Goal: Navigation & Orientation: Find specific page/section

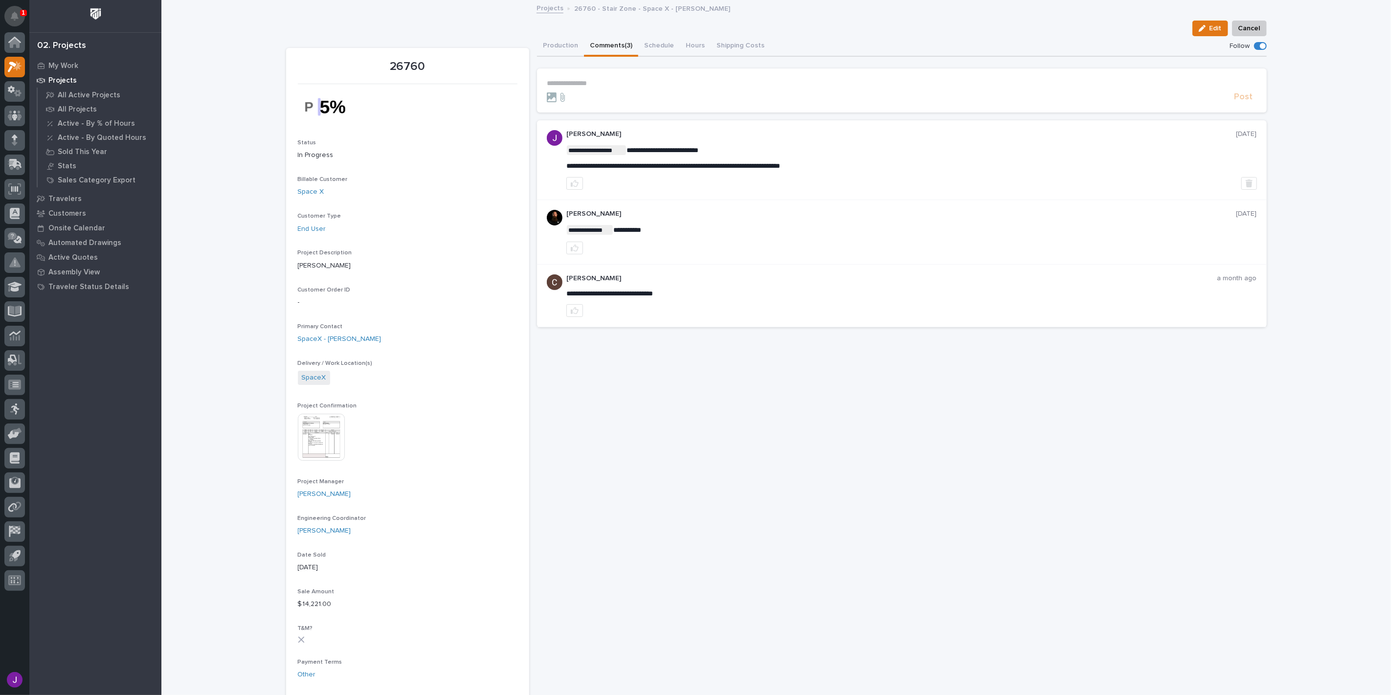
click at [16, 13] on icon "Notifications" at bounding box center [15, 16] width 8 height 9
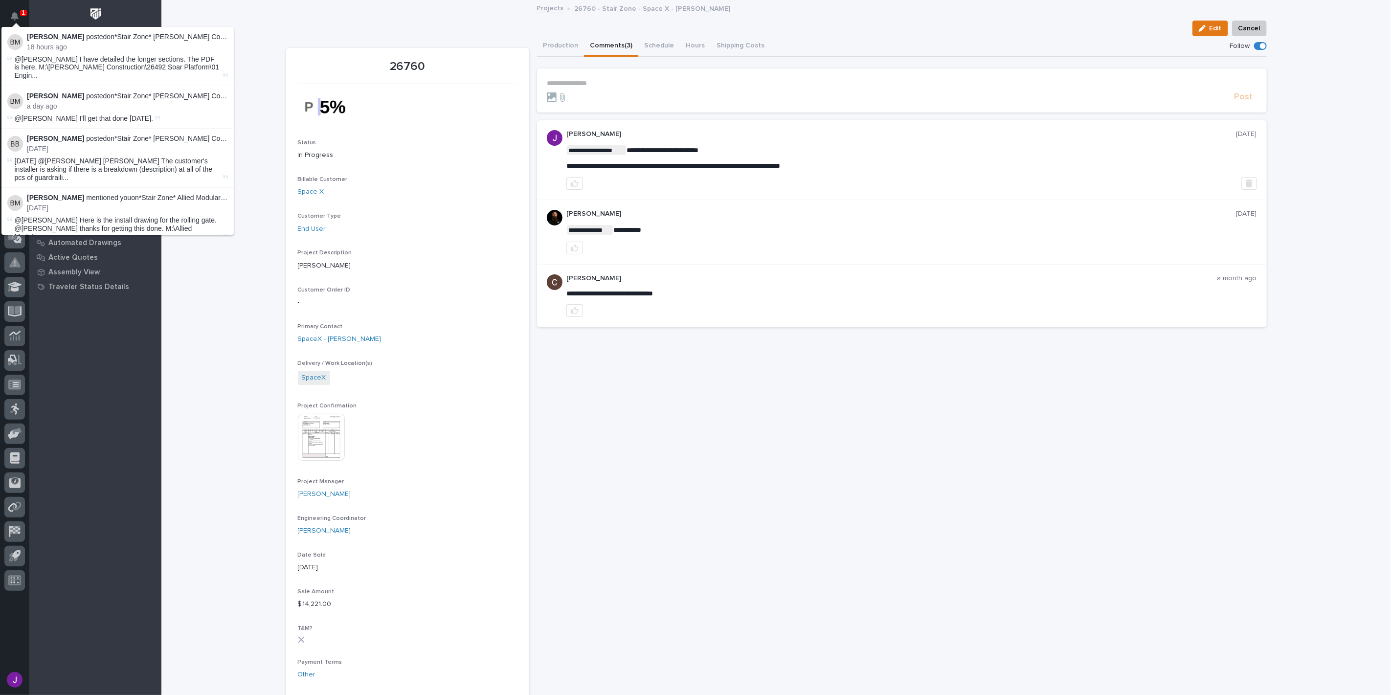
click at [255, 33] on div "Loading... Saving… Loading... Saving… 26760 Edit Cancel Edit Cancel 26760 Statu…" at bounding box center [775, 649] width 1229 height 1296
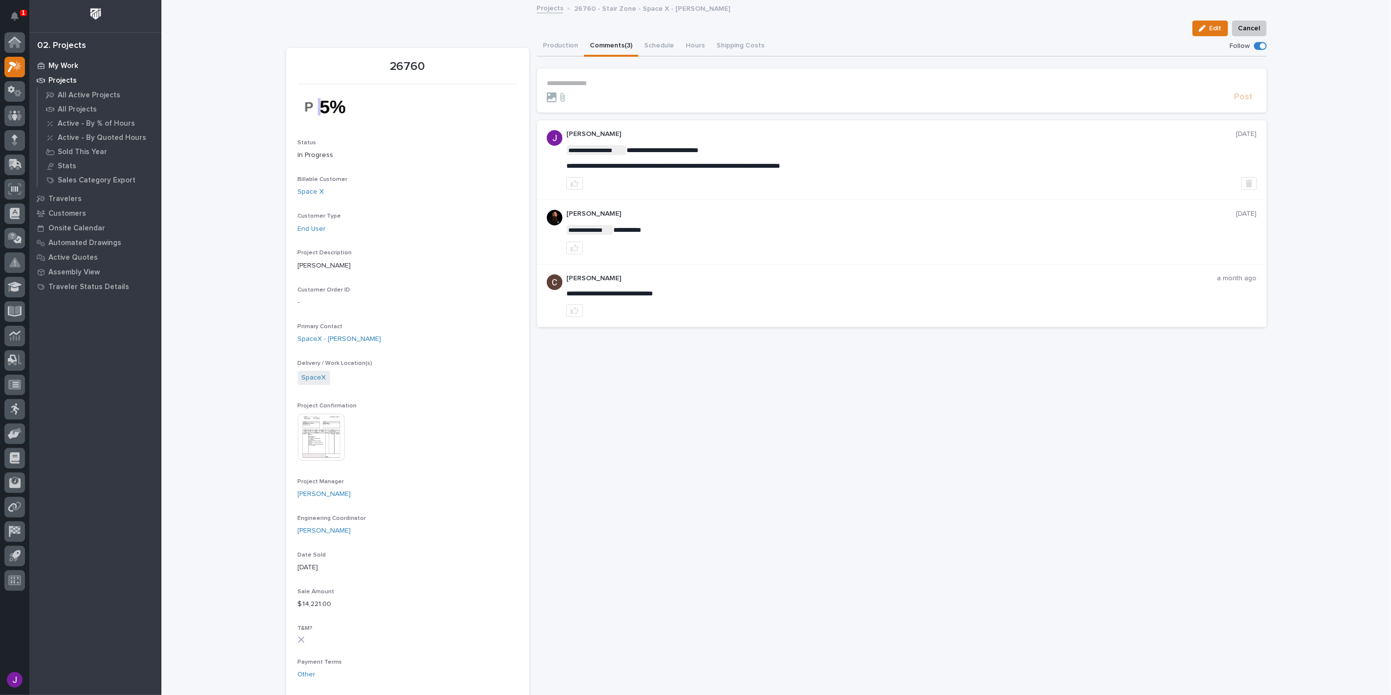
click at [60, 62] on p "My Work" at bounding box center [63, 66] width 30 height 9
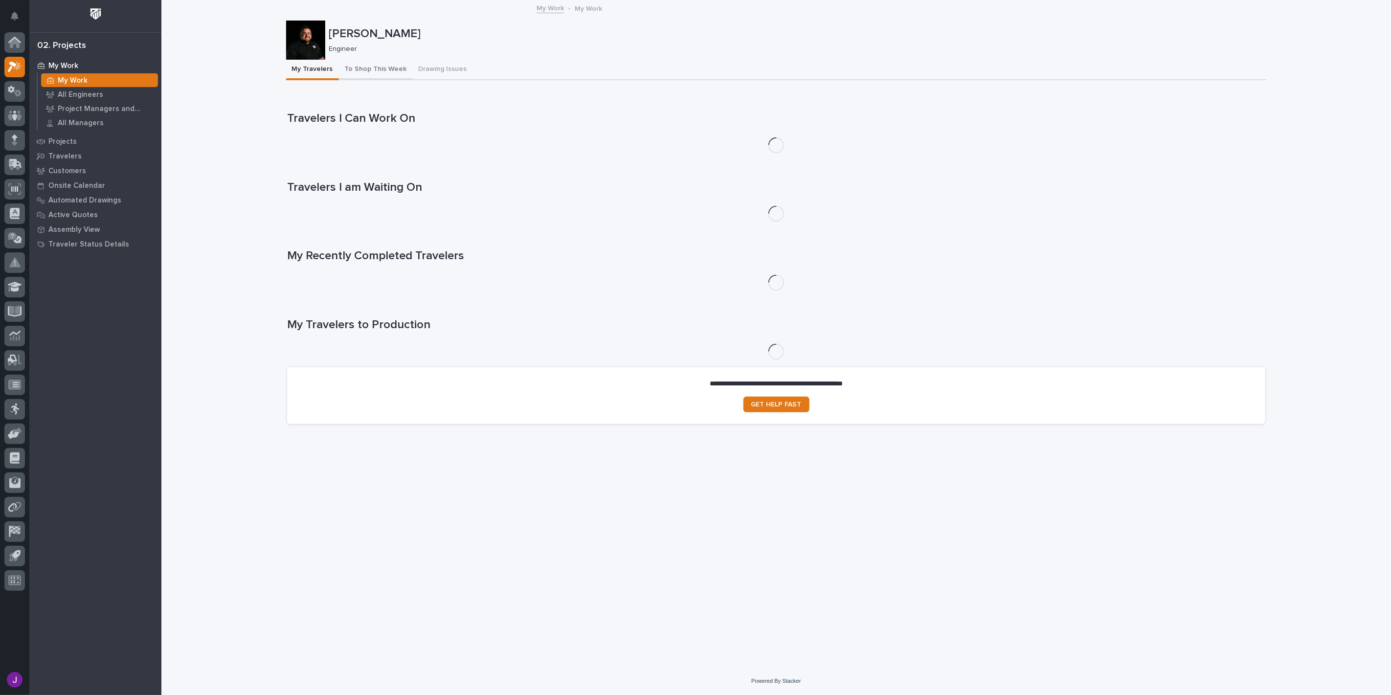
click at [368, 72] on button "To Shop This Week" at bounding box center [376, 70] width 74 height 21
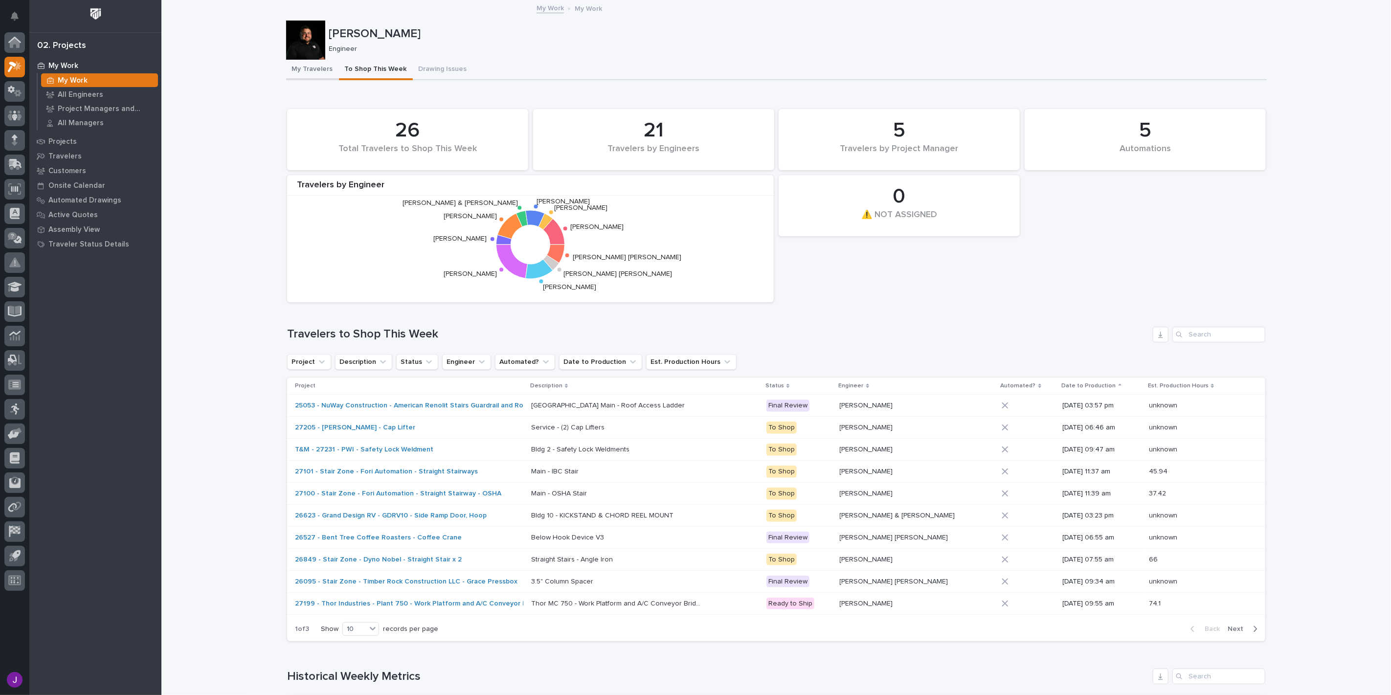
click at [316, 77] on button "My Travelers" at bounding box center [312, 70] width 53 height 21
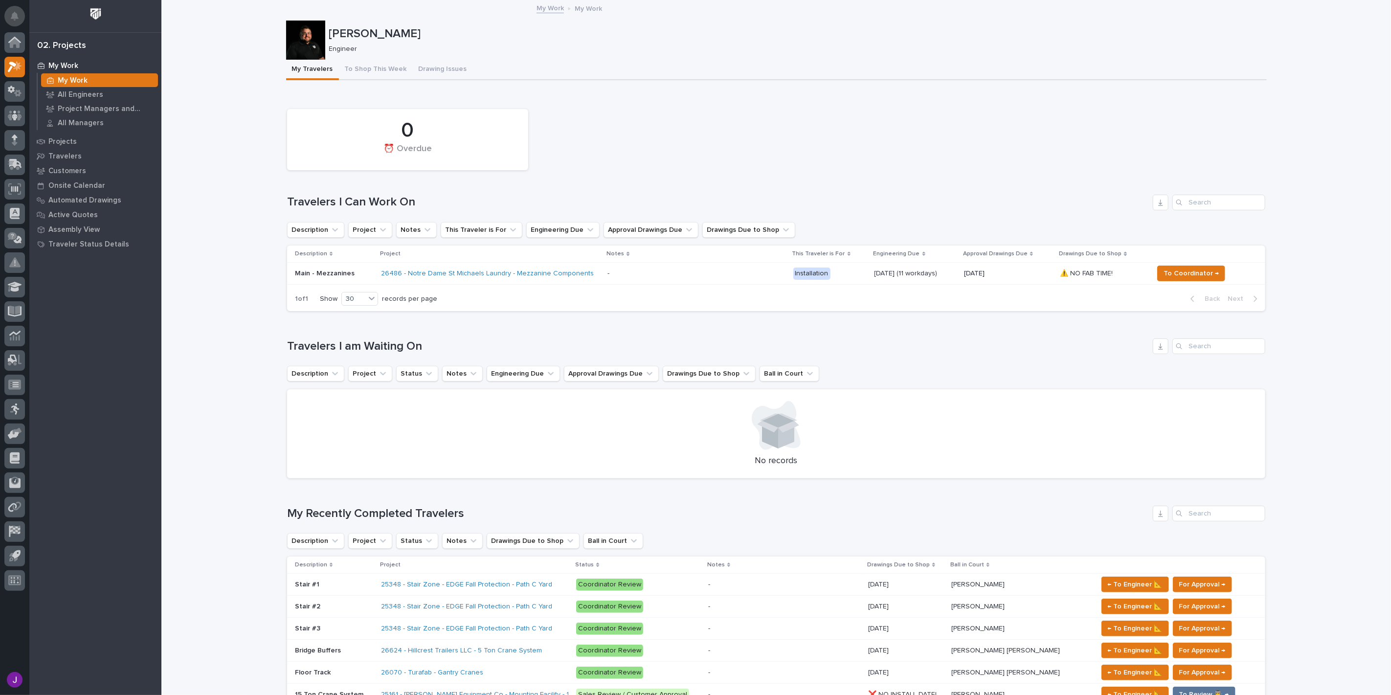
click at [21, 18] on button "Notifications" at bounding box center [14, 16] width 21 height 21
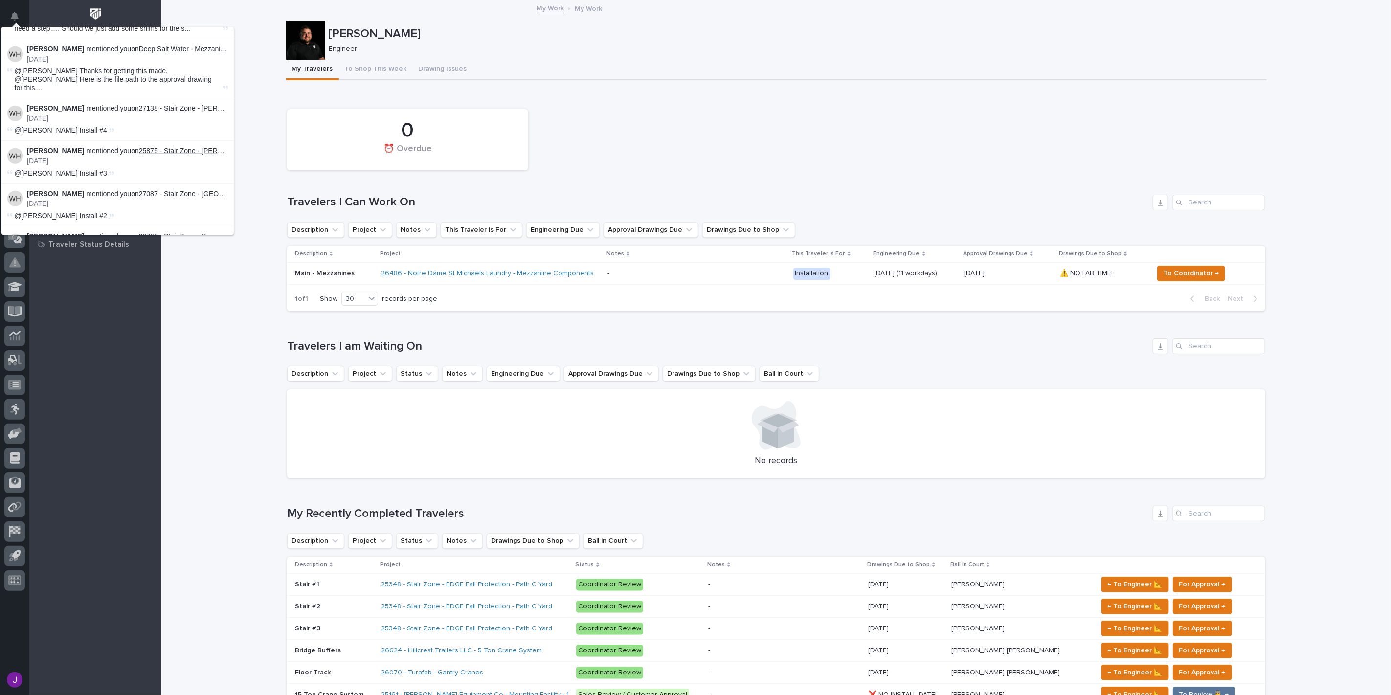
scroll to position [543, 0]
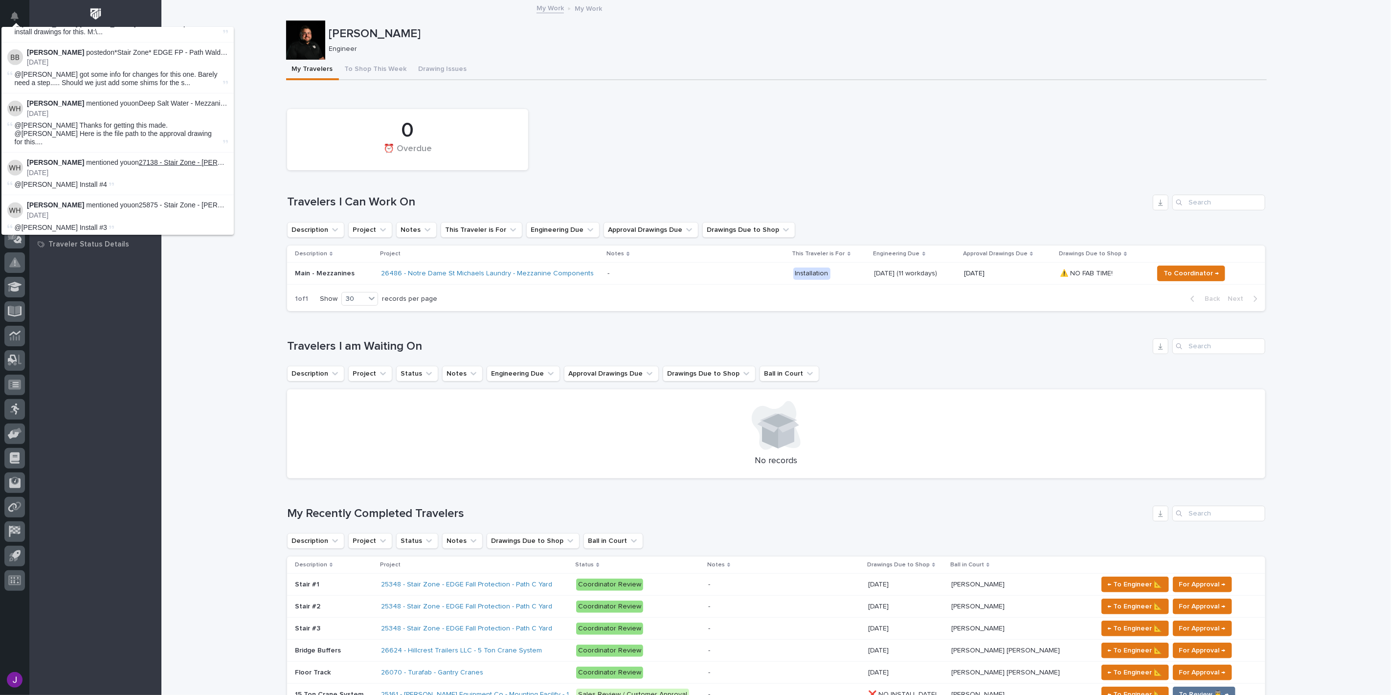
click at [178, 158] on link "27138 - Stair Zone - Fleenor Construction & Remodeling - Kings Pt Pub" at bounding box center [280, 162] width 282 height 8
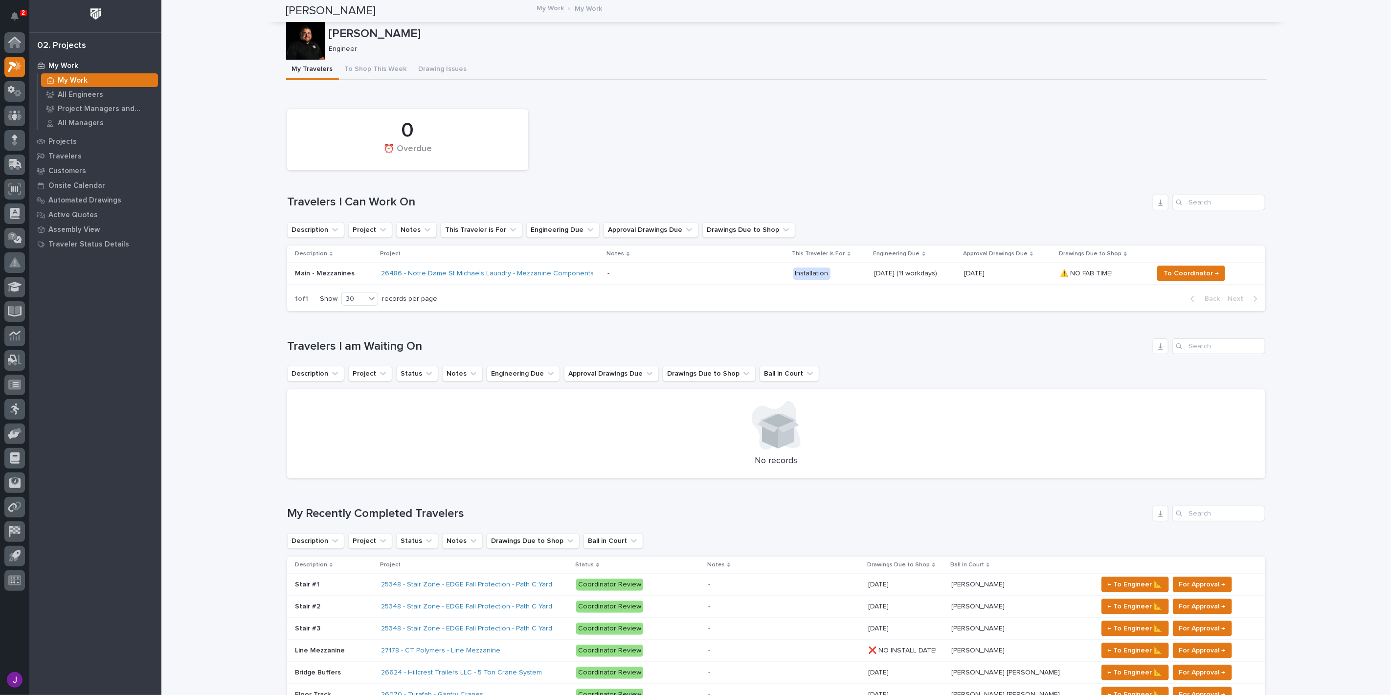
scroll to position [304, 0]
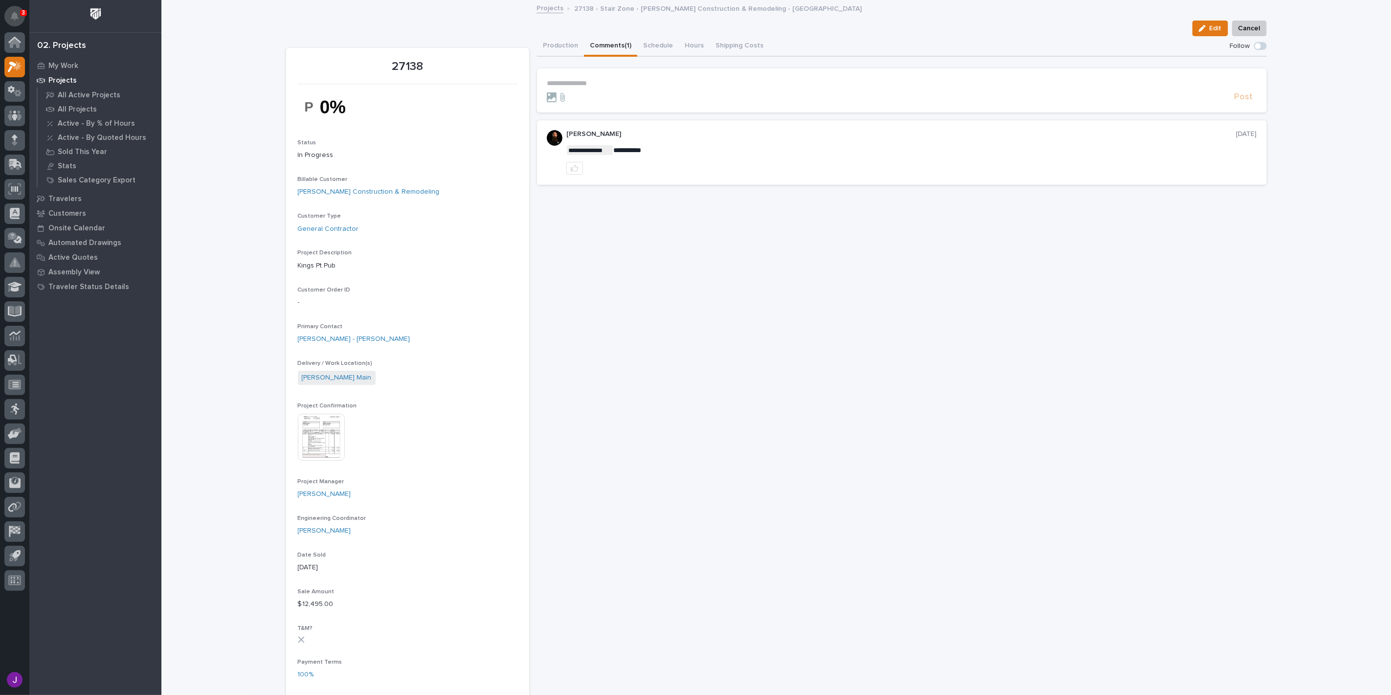
click at [15, 9] on button "Notifications" at bounding box center [14, 16] width 21 height 21
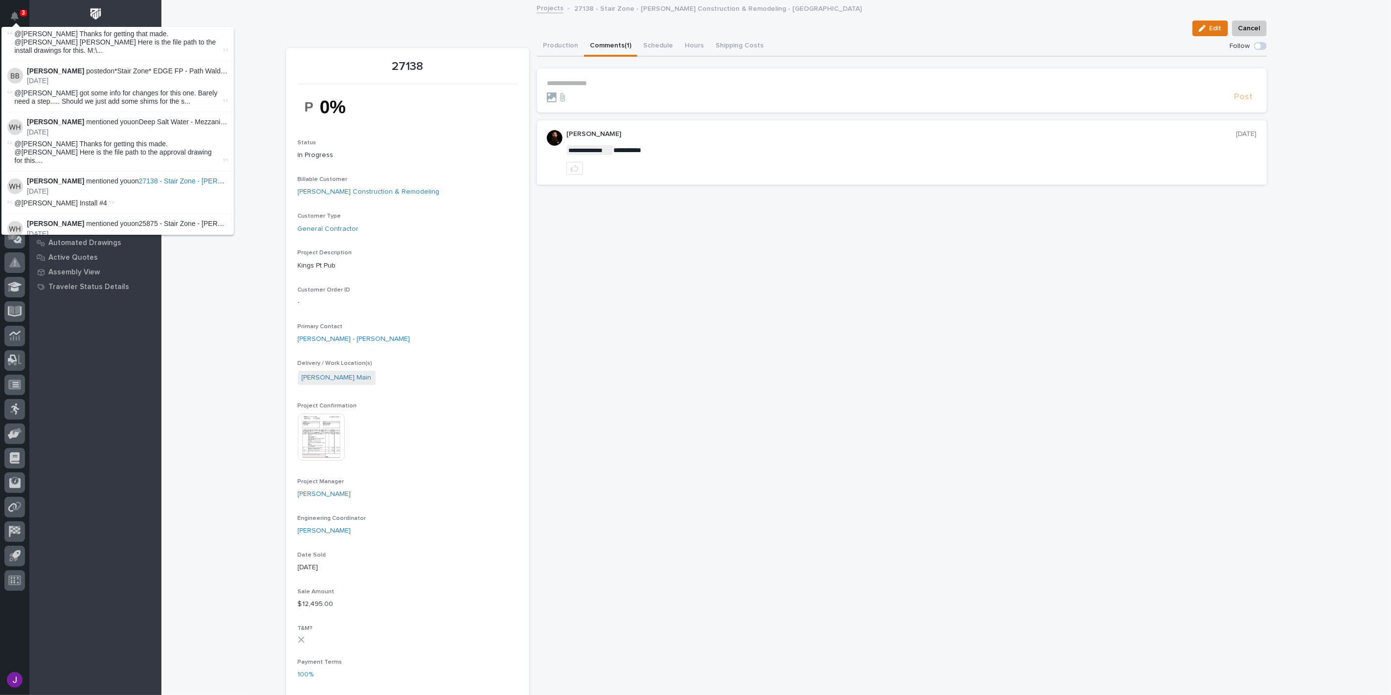
scroll to position [543, 0]
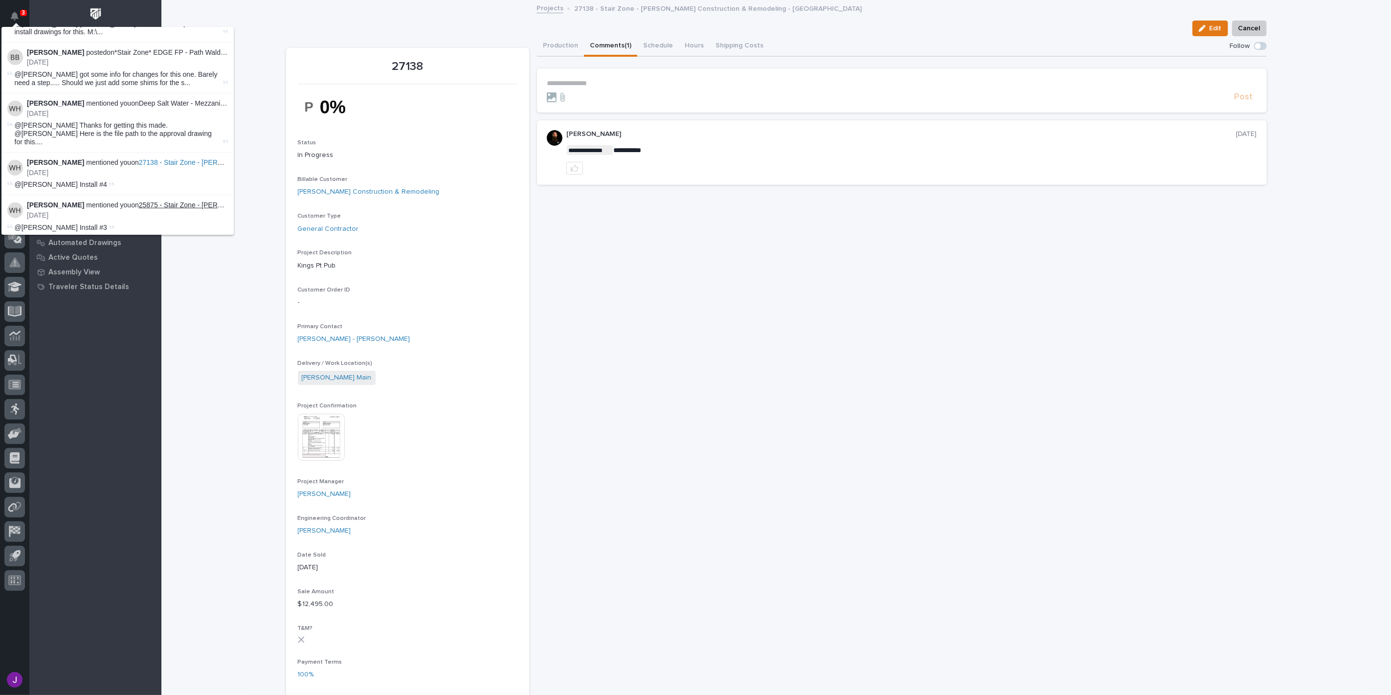
click at [172, 201] on link "25875 - Stair Zone - [PERSON_NAME] Construction LLC - Straight Stairs - [GEOGRA…" at bounding box center [289, 205] width 300 height 8
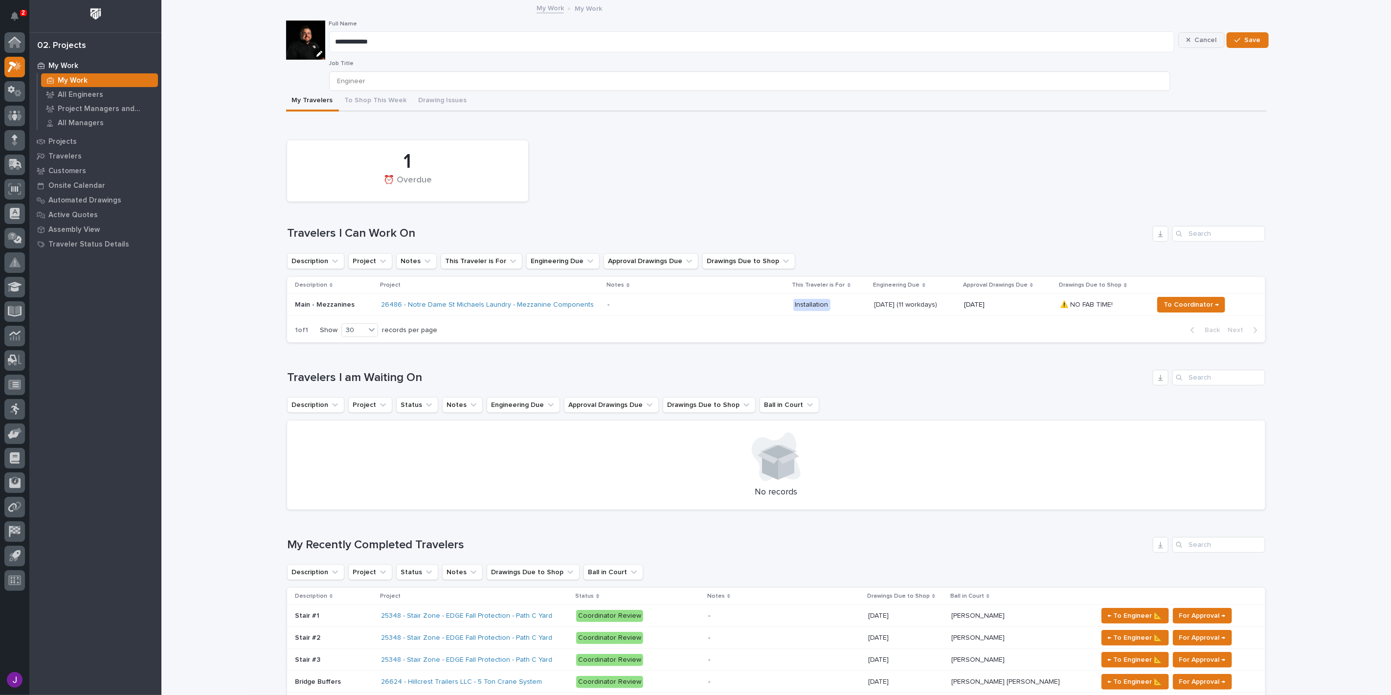
click at [1194, 41] on span "Cancel" at bounding box center [1205, 40] width 22 height 9
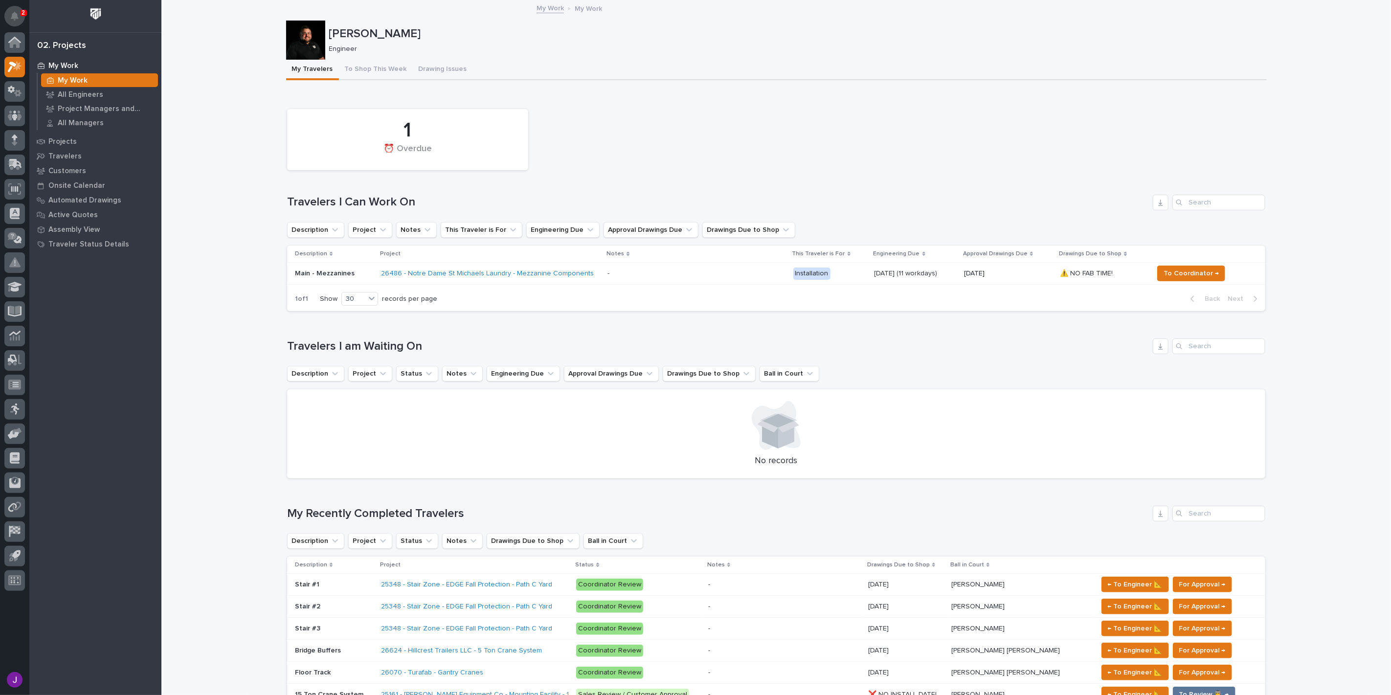
click at [19, 16] on button "Notifications" at bounding box center [14, 16] width 21 height 21
